Goal: Find contact information

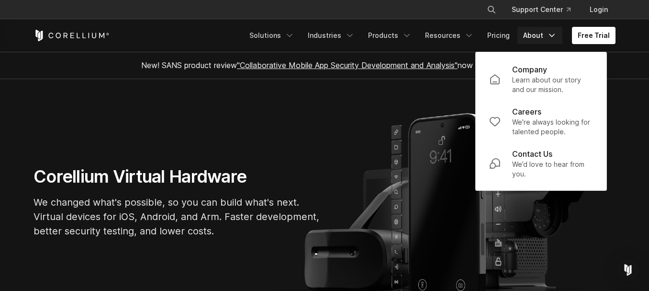
click at [548, 78] on p "Learn about our story and our mission." at bounding box center [552, 84] width 81 height 19
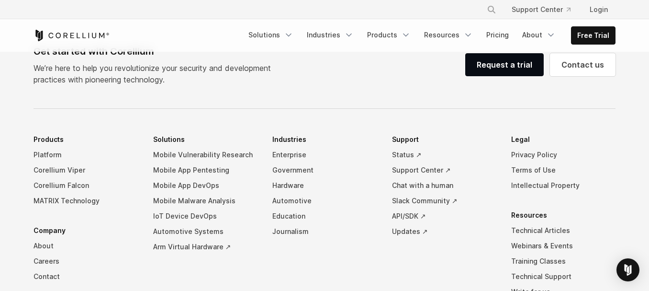
scroll to position [1687, 0]
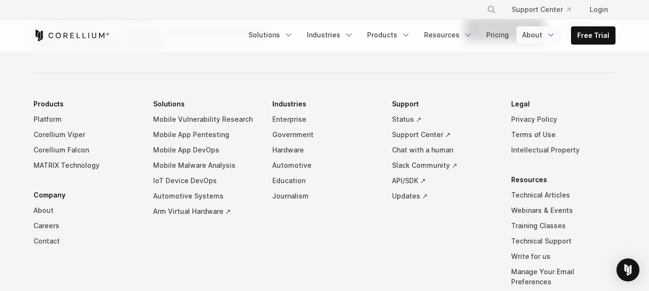
click at [538, 30] on link "About" at bounding box center [539, 34] width 45 height 17
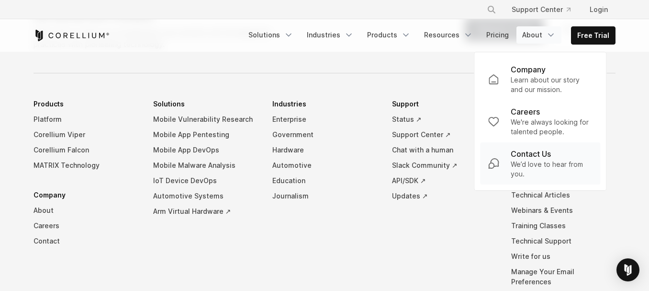
click at [549, 161] on p "We’d love to hear from you." at bounding box center [552, 168] width 82 height 19
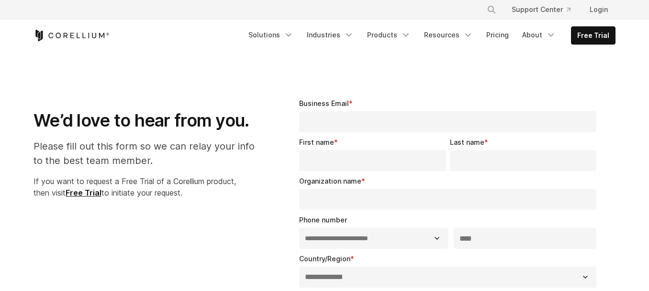
select select "**"
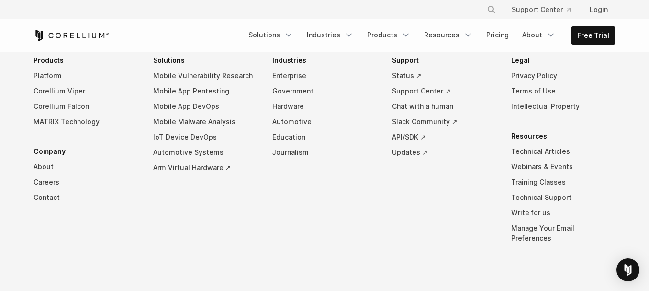
scroll to position [823, 0]
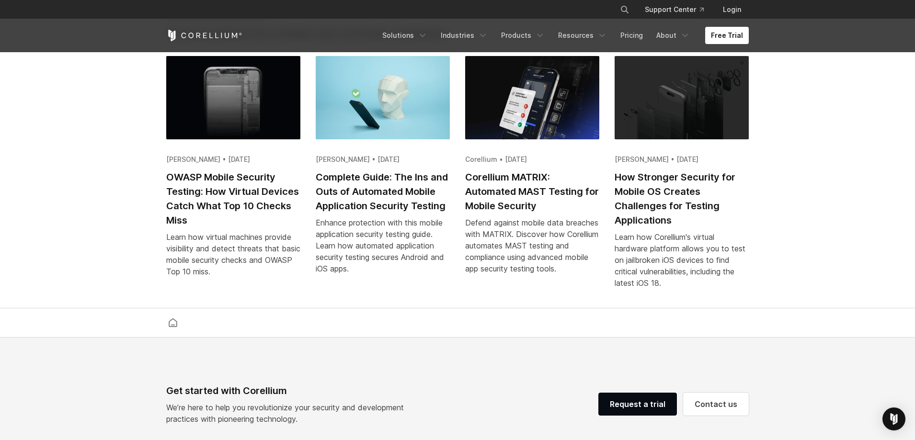
scroll to position [1945, 0]
